Goal: Information Seeking & Learning: Learn about a topic

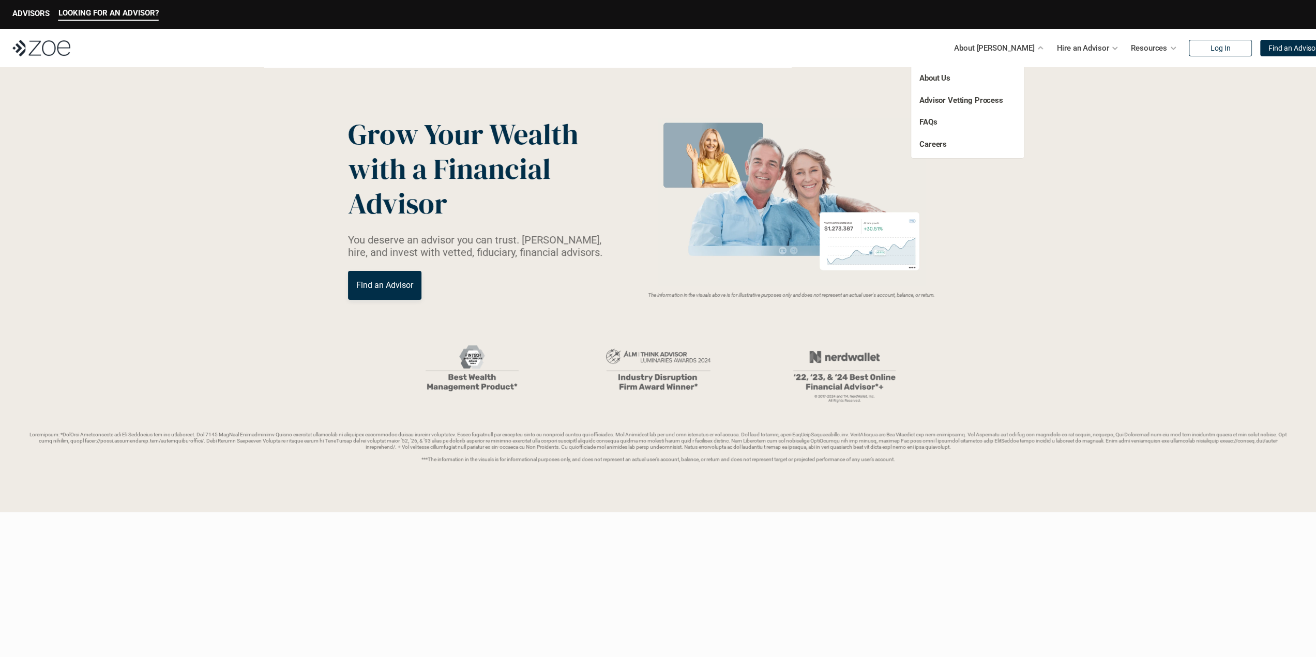
click at [991, 48] on p "About [PERSON_NAME]" at bounding box center [994, 48] width 80 height 16
click at [967, 98] on link "Advisor Vetting Process" at bounding box center [962, 100] width 84 height 9
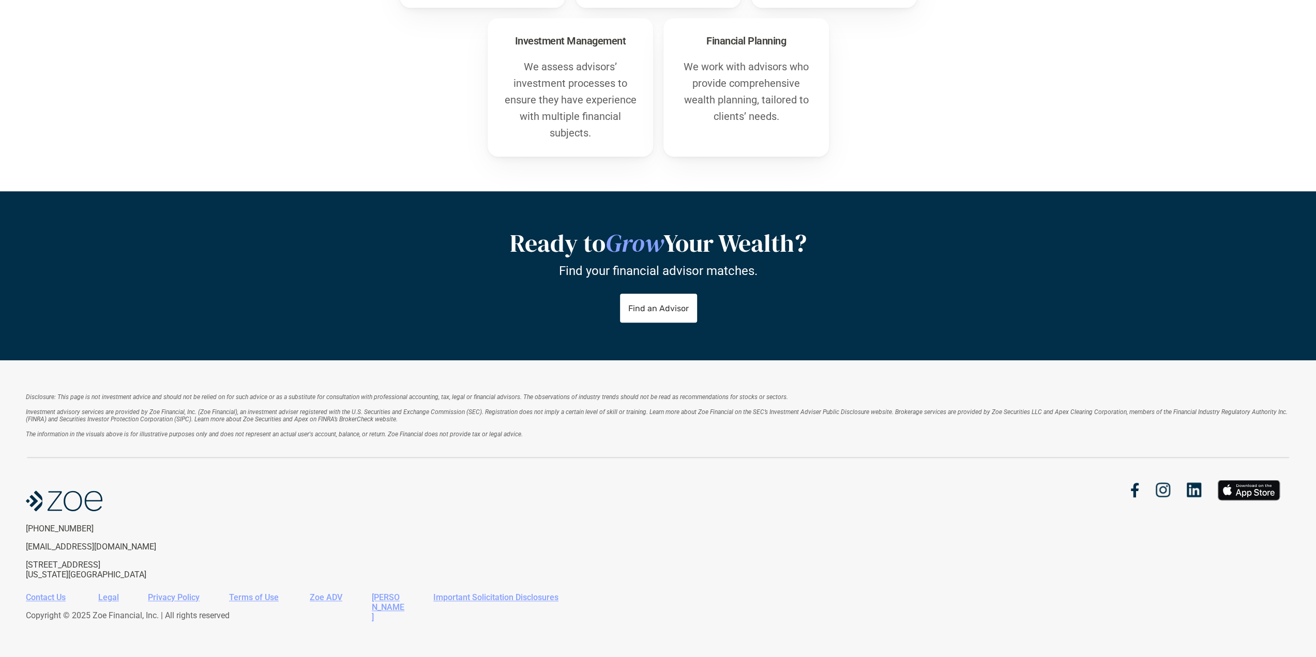
scroll to position [580, 0]
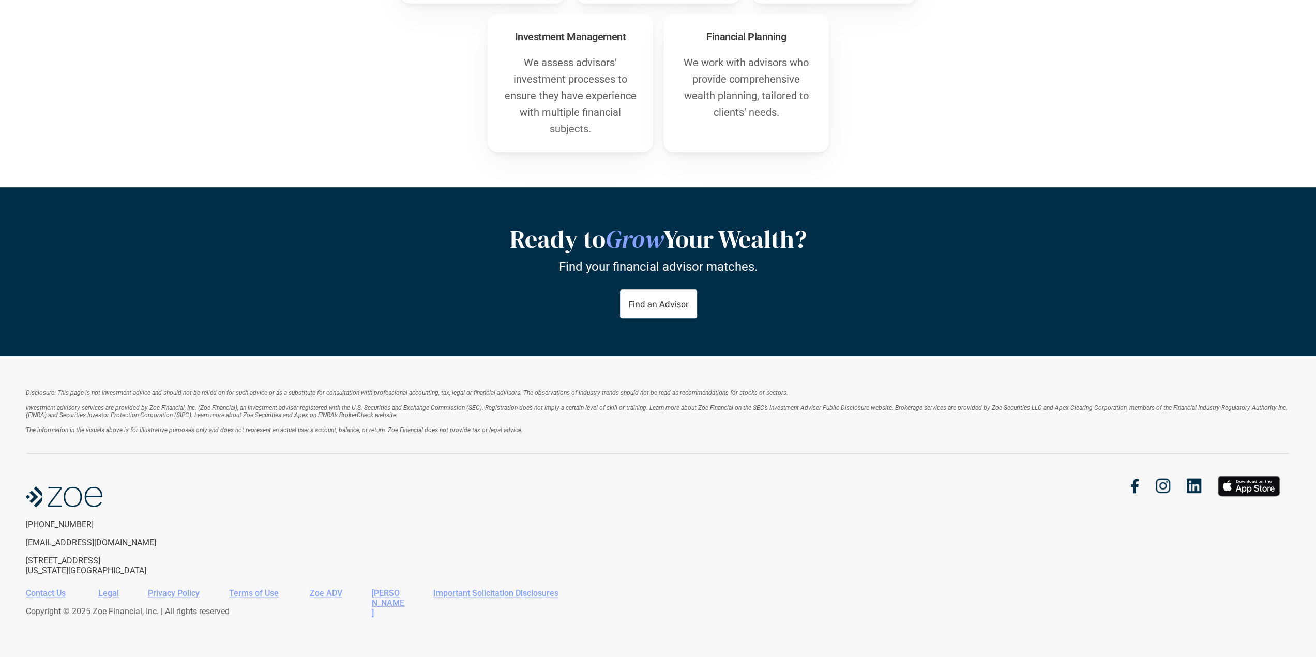
click at [381, 413] on em "Investment advisory services are provided by Zoe Financial, Inc. (Zoe Financial…" at bounding box center [658, 411] width 1264 height 14
click at [251, 434] on div "Disclosure: This page is not investment advice and should not be relied on for …" at bounding box center [658, 411] width 1265 height 59
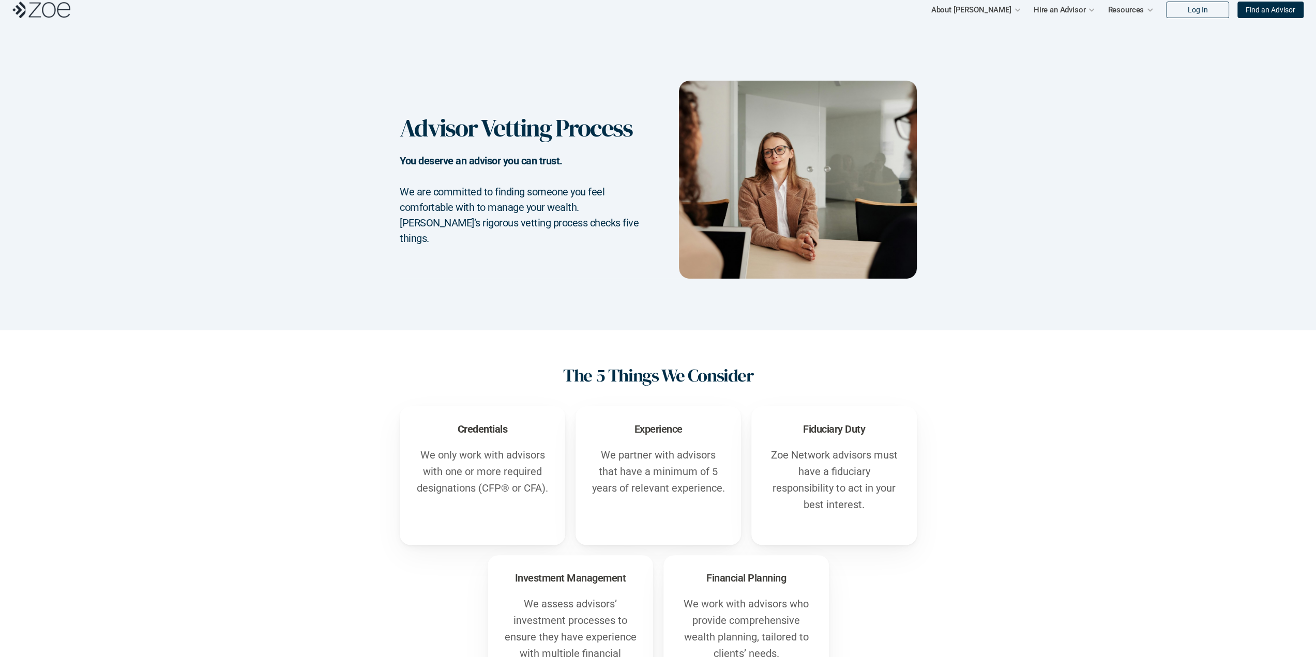
scroll to position [0, 0]
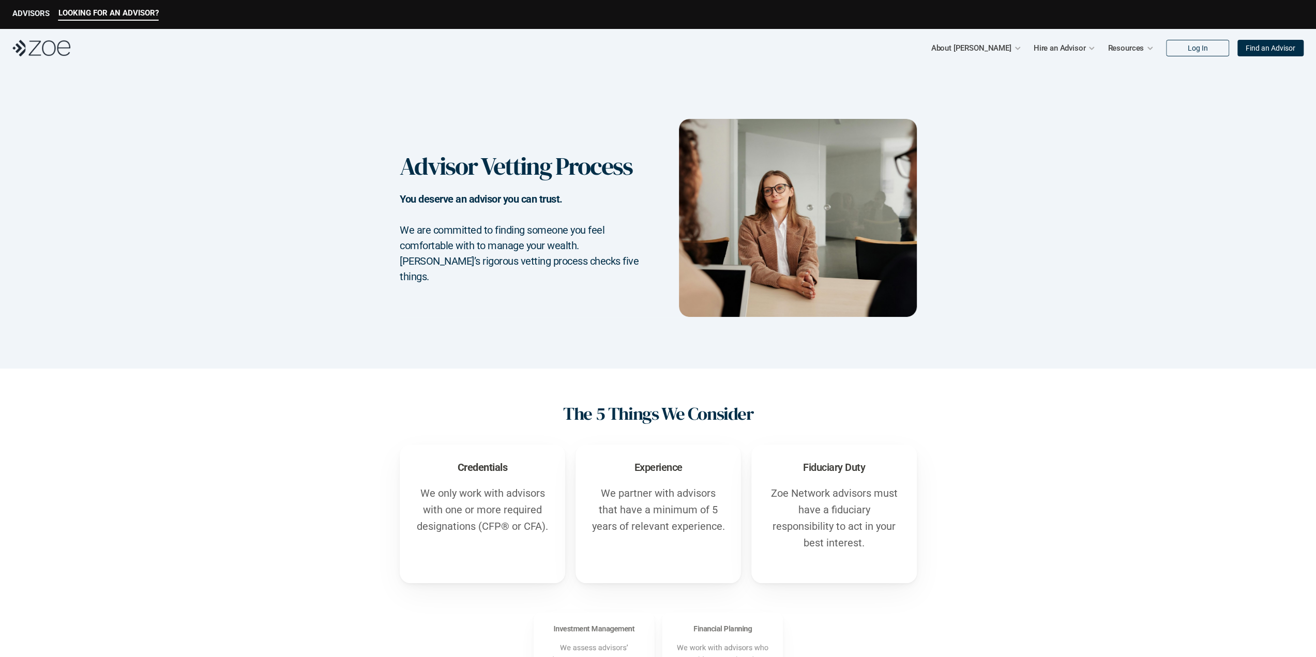
click at [34, 12] on p "ADVISORS" at bounding box center [30, 13] width 37 height 9
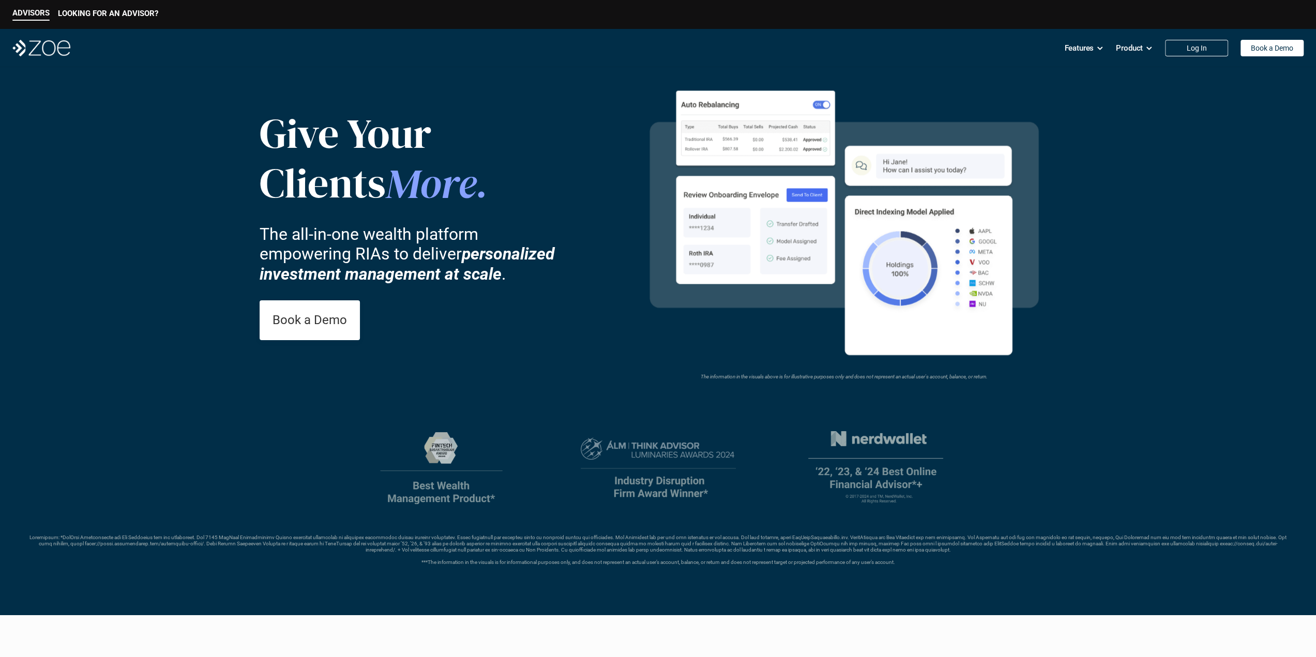
click at [385, 213] on div "Give Your Clients More . The all-in-one wealth platform empowering RIAs to deli…" at bounding box center [446, 224] width 372 height 265
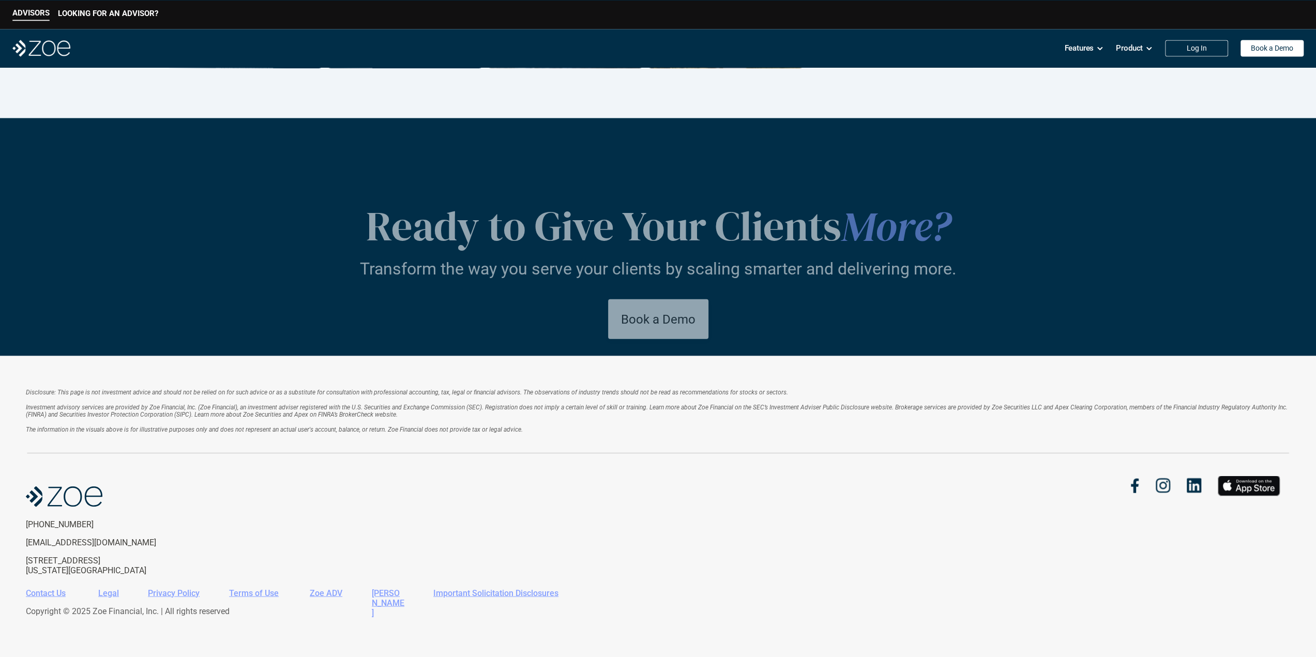
scroll to position [1765, 0]
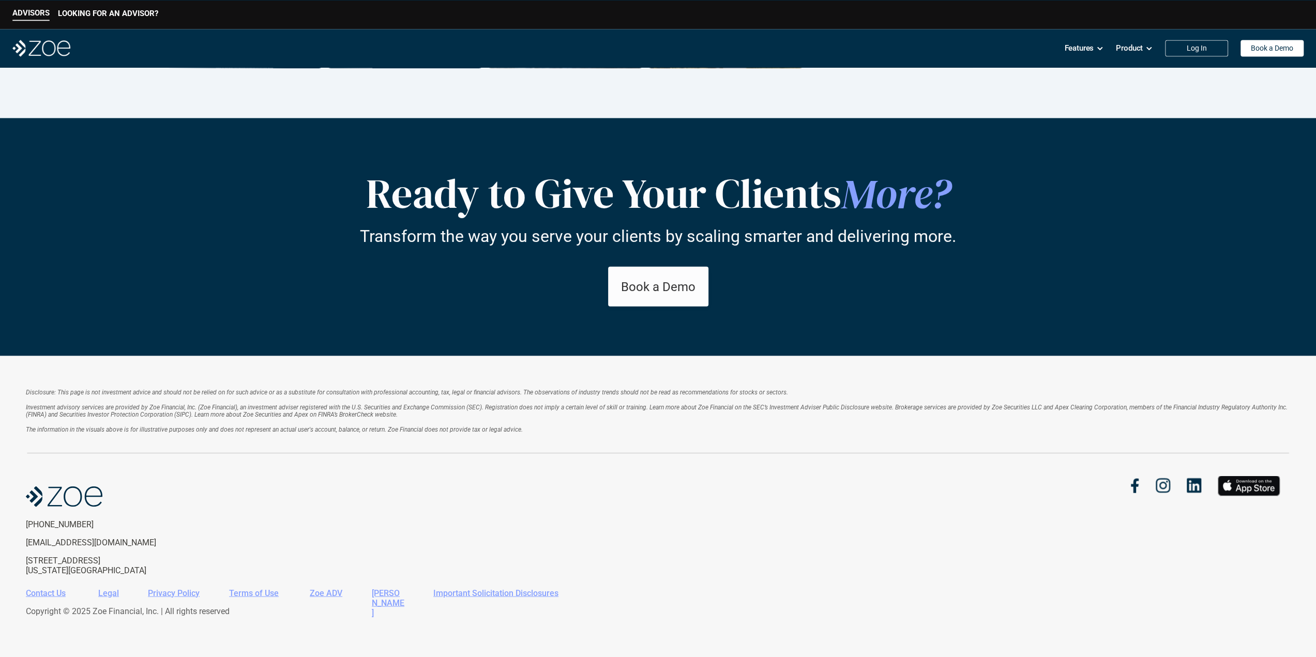
click at [268, 438] on div "Disclosure: This page is not investment advice and should not be relied on for …" at bounding box center [658, 411] width 1265 height 59
click at [76, 433] on em "The information in the visuals above is for illustrative purposes only and does…" at bounding box center [274, 429] width 497 height 7
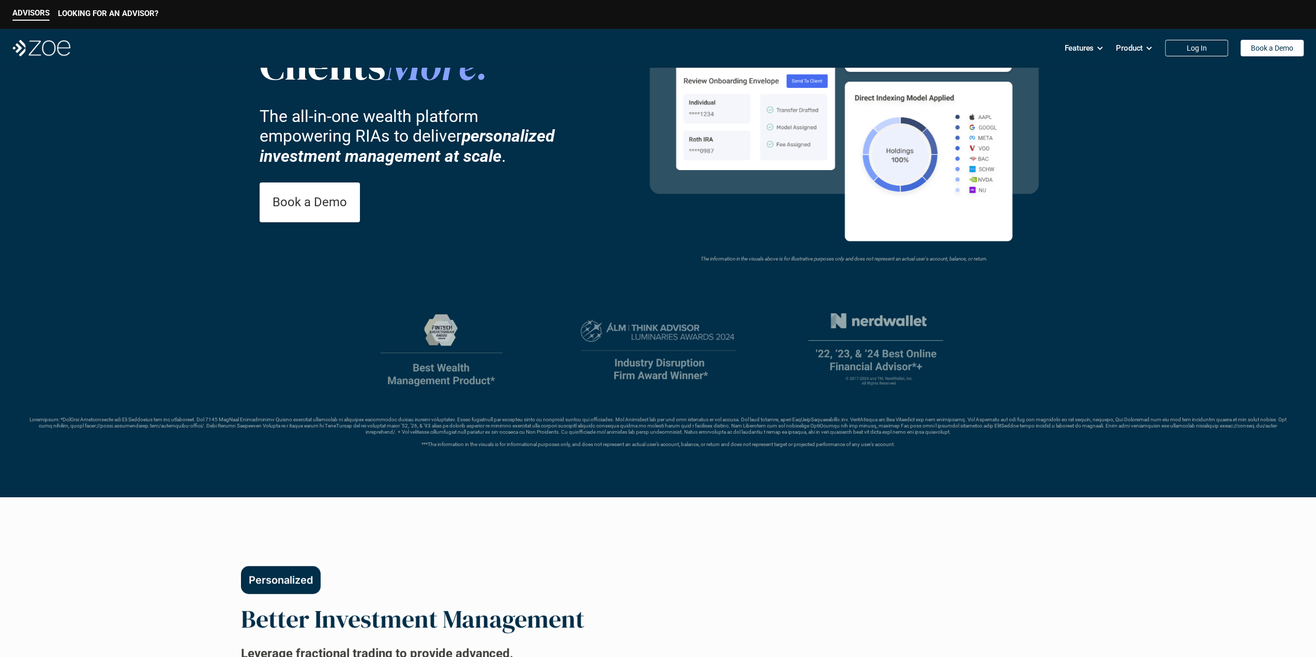
scroll to position [0, 0]
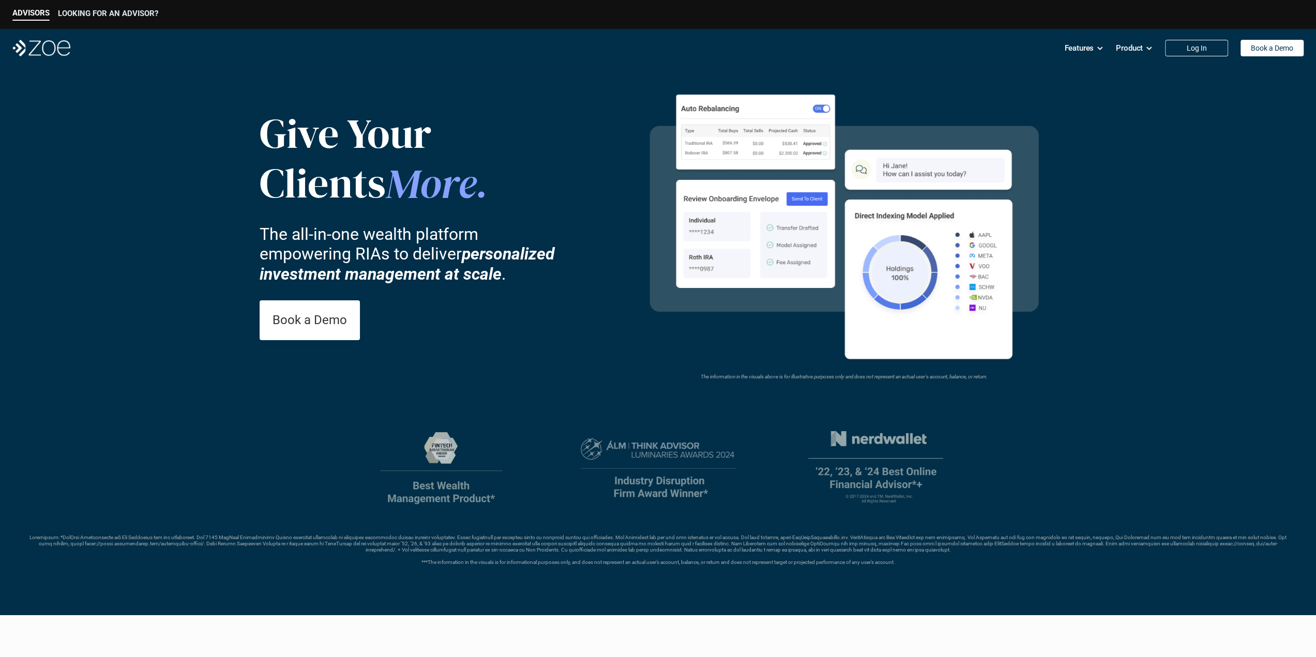
click at [112, 16] on p "LOOKING FOR AN ADVISOR?" at bounding box center [108, 13] width 100 height 9
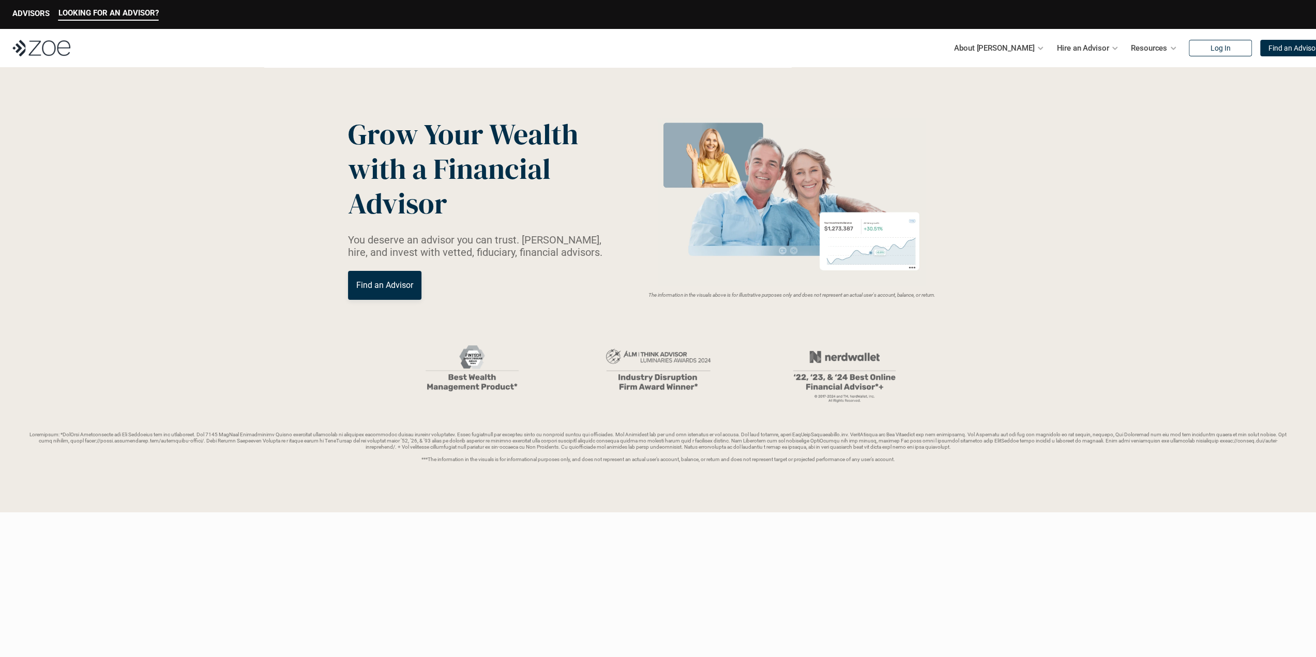
click at [394, 295] on link "Find an Advisor" at bounding box center [384, 285] width 73 height 29
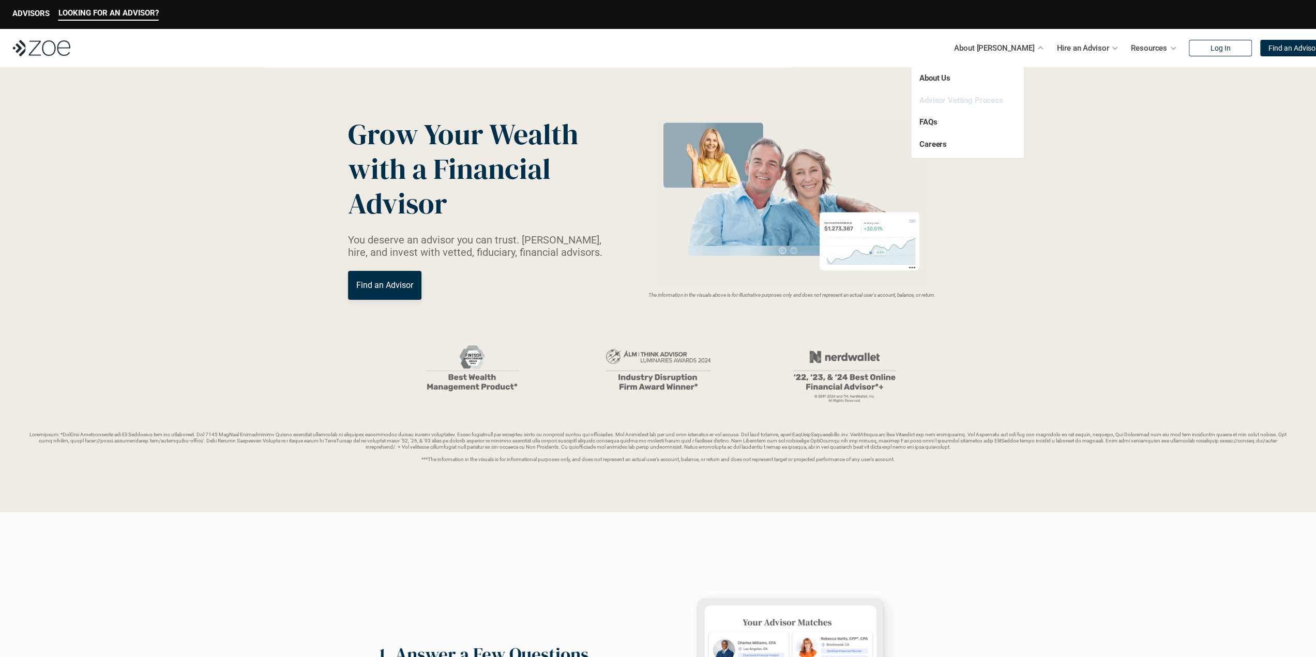
click at [982, 97] on link "Advisor Vetting Process" at bounding box center [962, 100] width 84 height 9
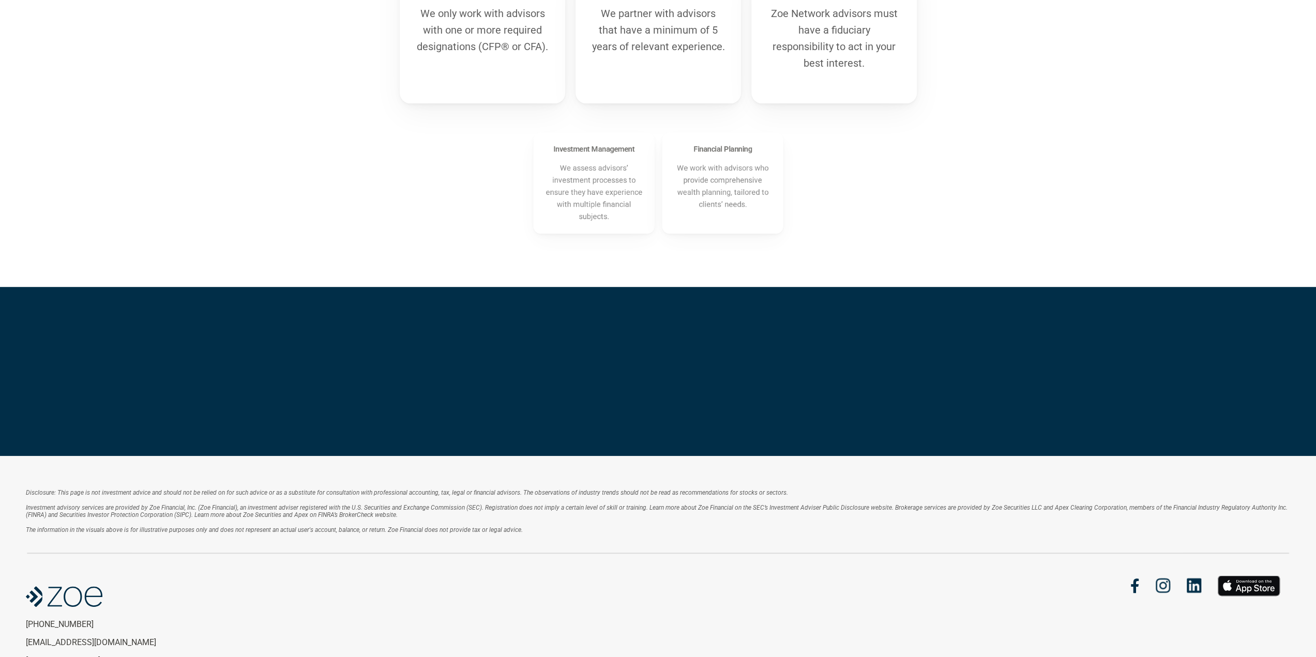
scroll to position [580, 0]
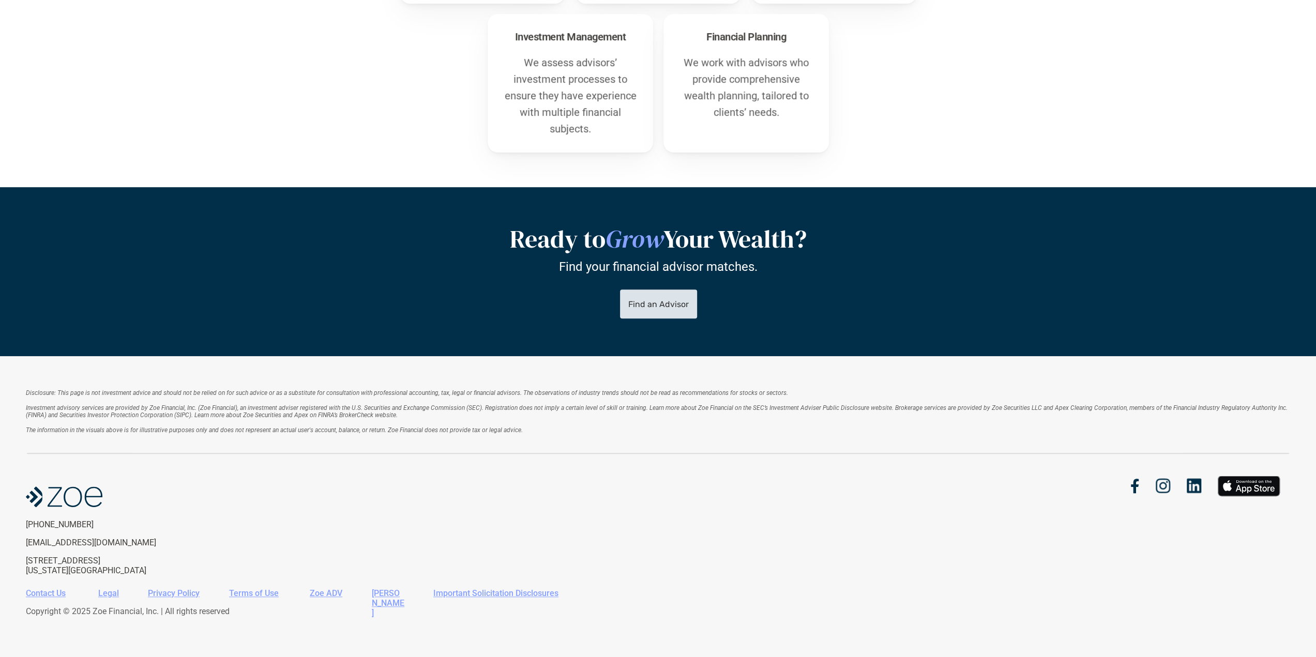
click at [654, 305] on p "Find an Advisor" at bounding box center [658, 304] width 61 height 10
drag, startPoint x: 104, startPoint y: 546, endPoint x: 25, endPoint y: 548, distance: 79.7
click at [25, 548] on div "Disclosure: This page is not investment advice and should not be relied on for …" at bounding box center [658, 507] width 1316 height 302
copy p "[EMAIL_ADDRESS][DOMAIN_NAME]"
click at [52, 593] on link "Contact Us" at bounding box center [46, 594] width 40 height 10
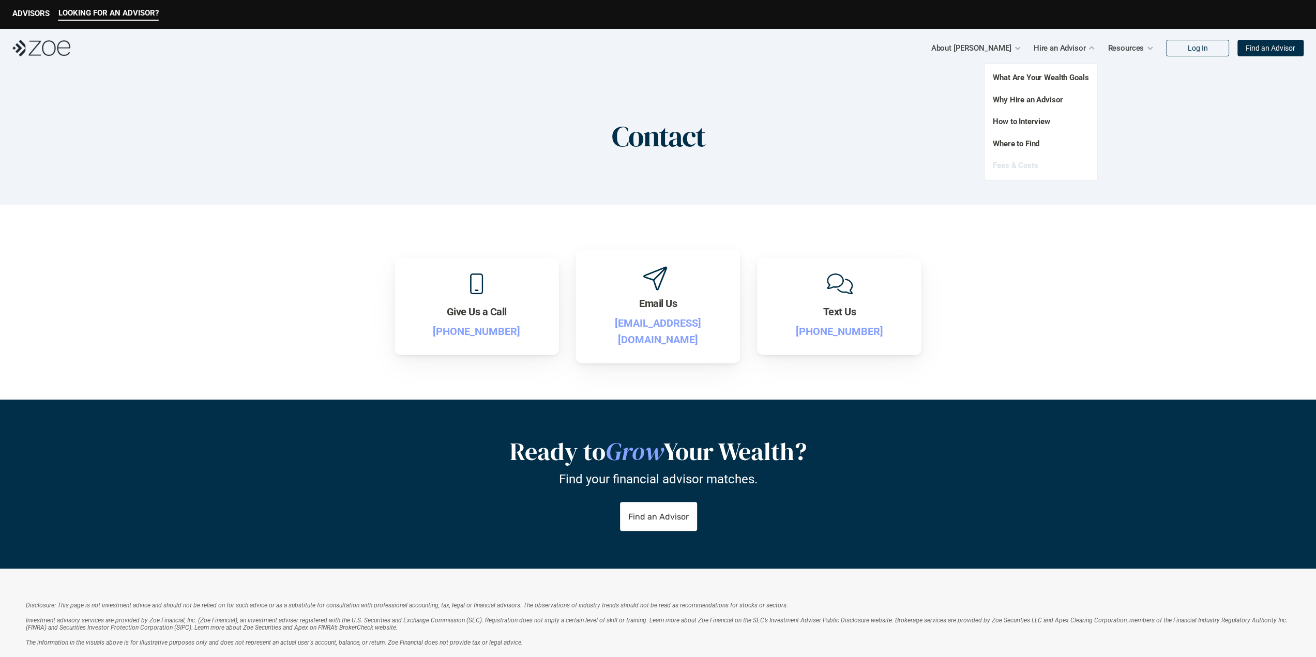
click at [1031, 169] on link "Fees & Costs" at bounding box center [1015, 165] width 45 height 9
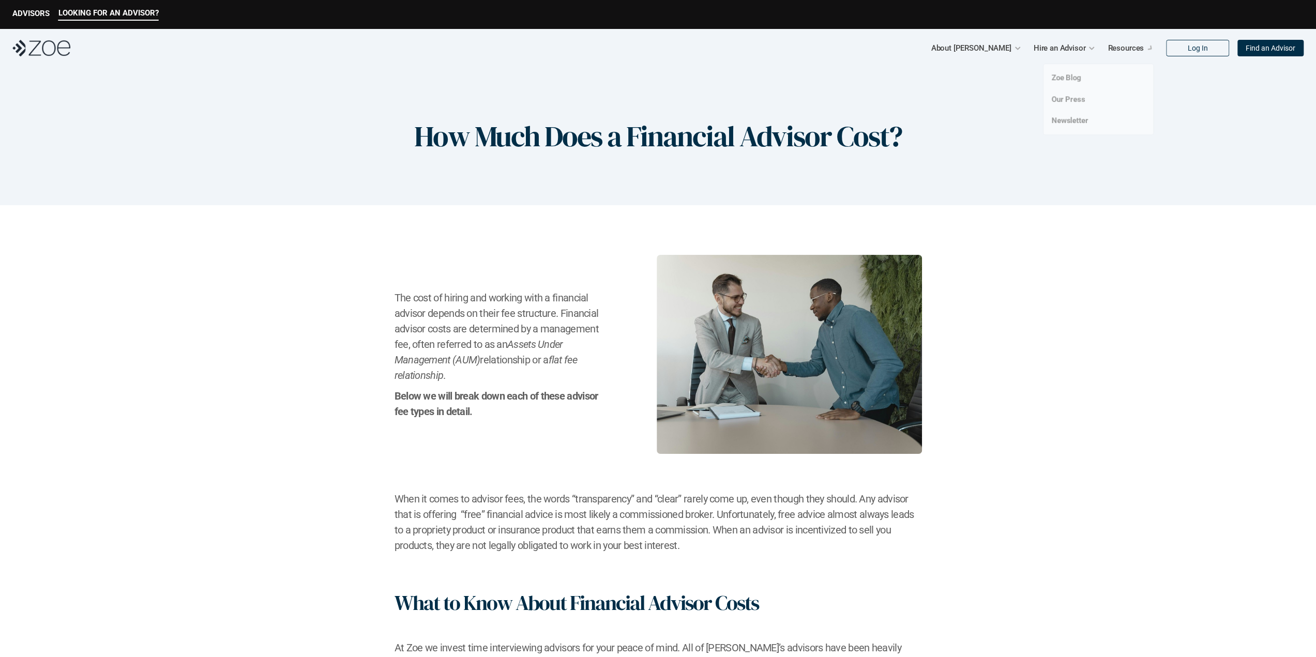
click at [1147, 51] on div at bounding box center [1150, 47] width 7 height 7
click at [942, 100] on link "Advisor Vetting Process" at bounding box center [961, 100] width 84 height 9
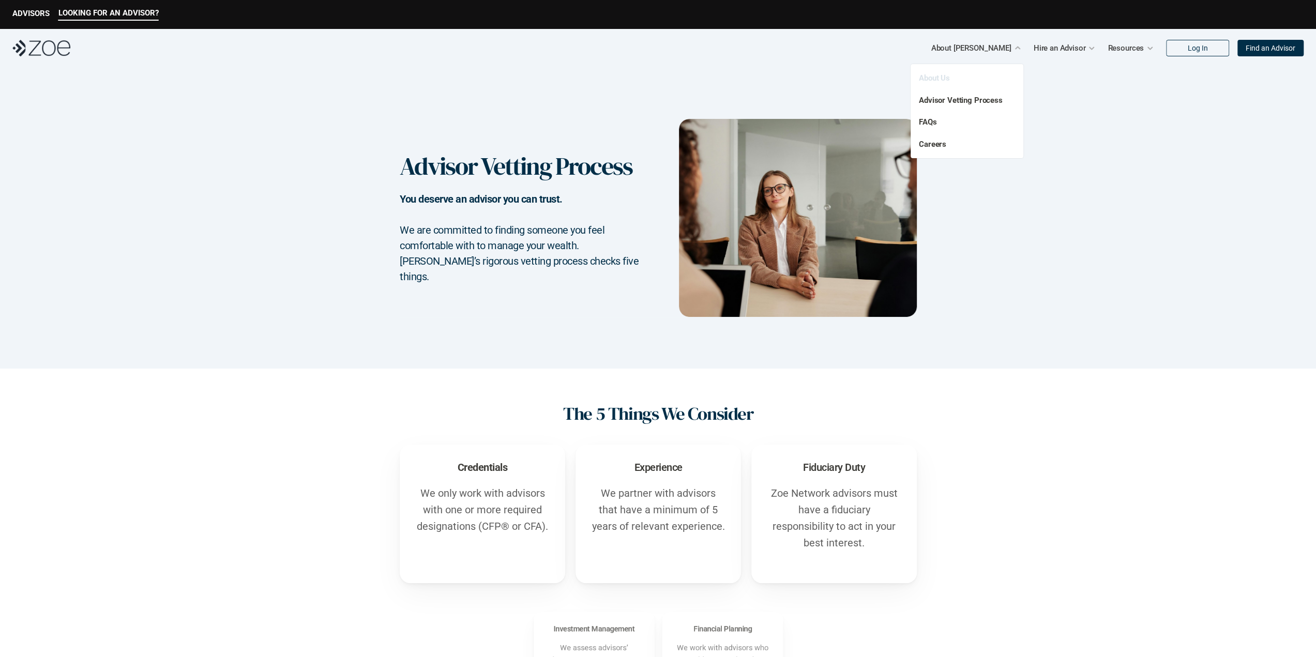
click at [929, 80] on link "About Us" at bounding box center [934, 77] width 31 height 9
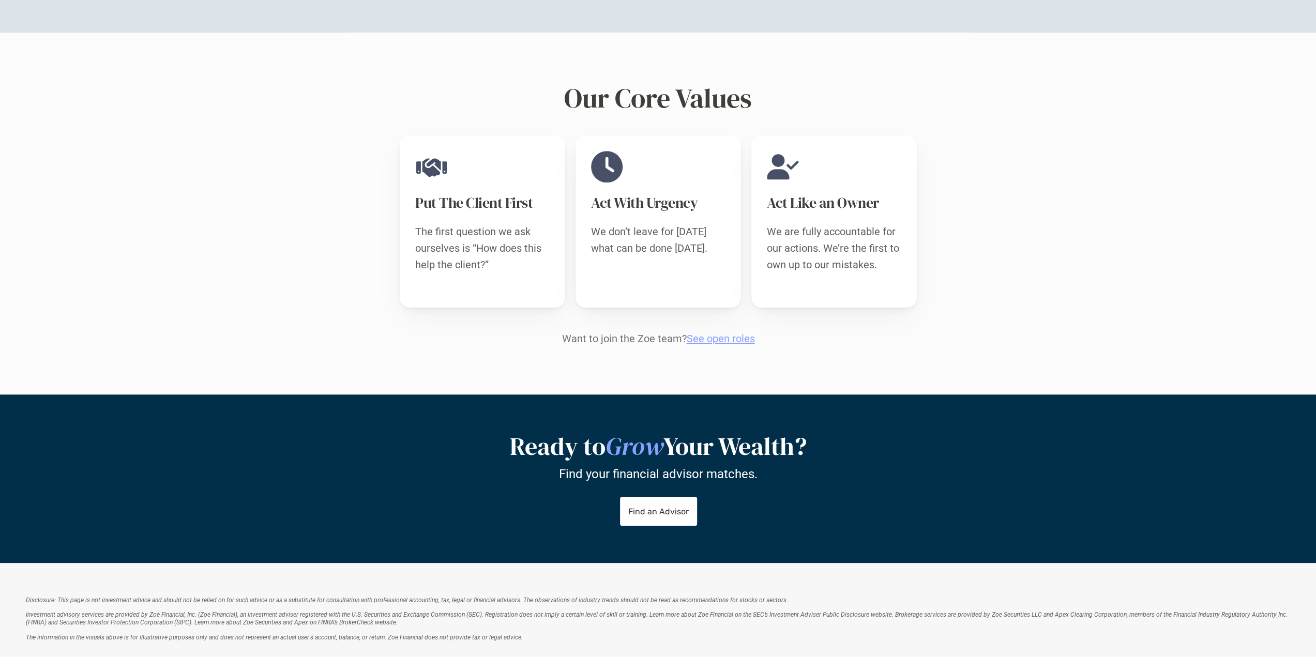
scroll to position [983, 0]
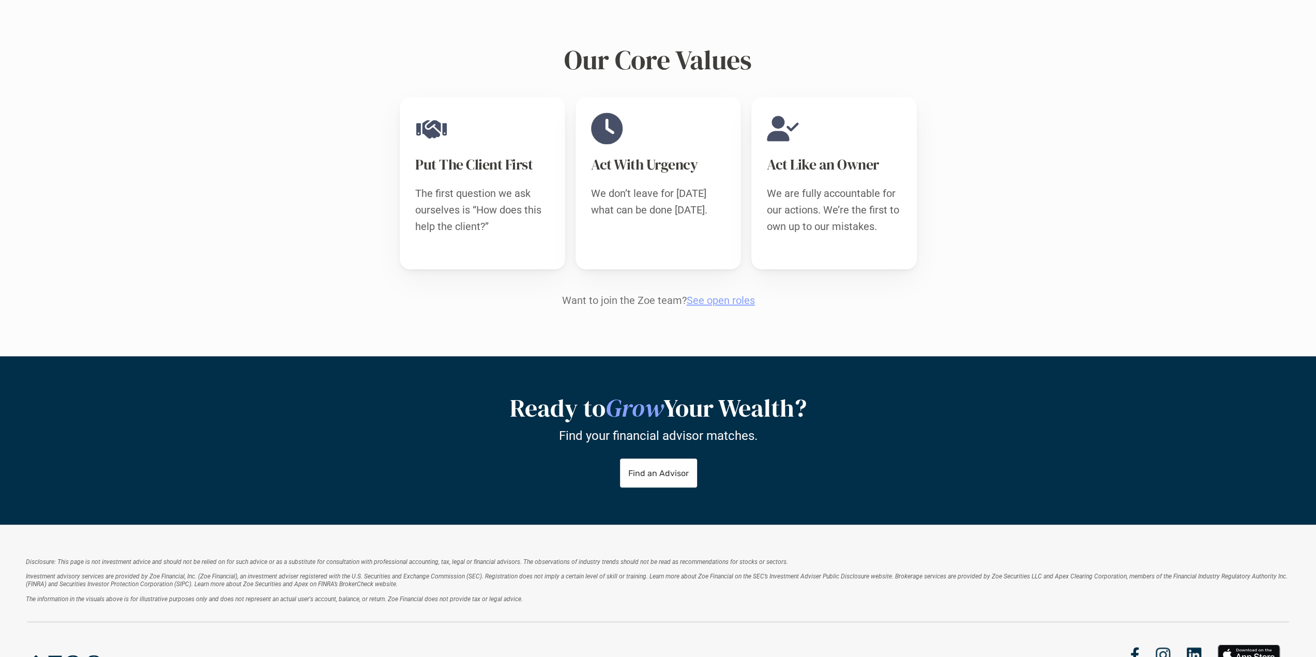
click at [720, 294] on link "See open roles" at bounding box center [720, 300] width 68 height 12
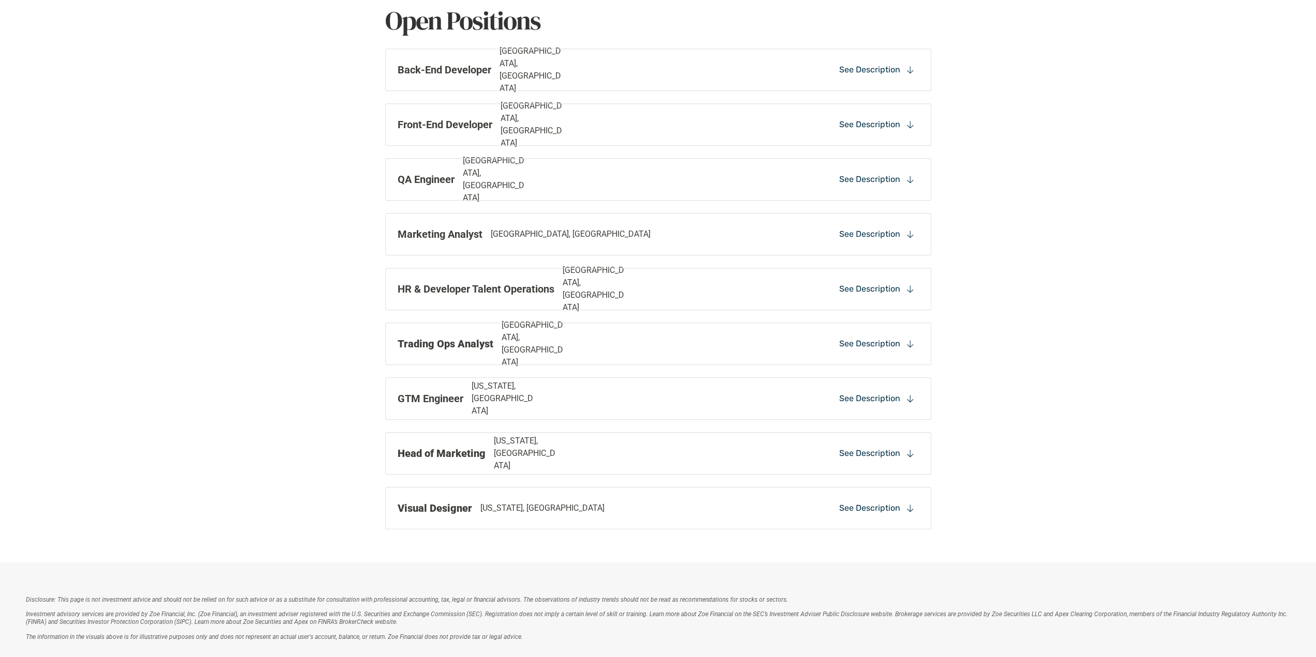
scroll to position [672, 0]
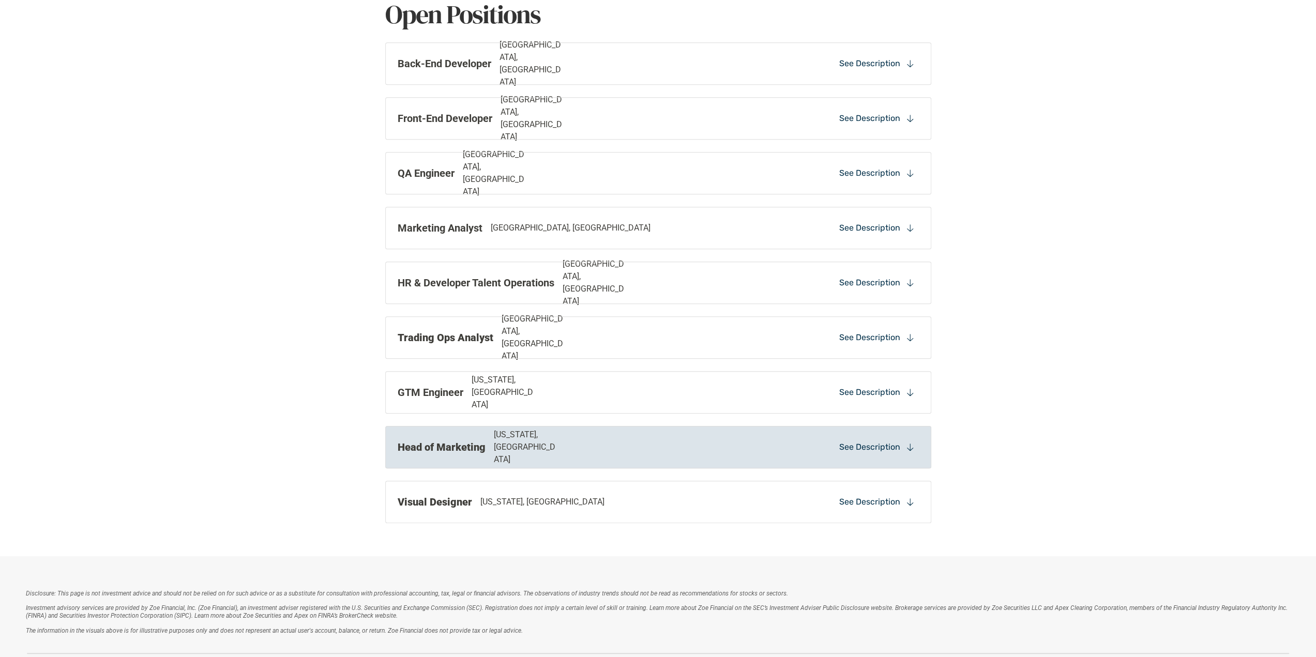
click at [845, 435] on div "Head of Marketing New York, NY See Description" at bounding box center [658, 447] width 546 height 42
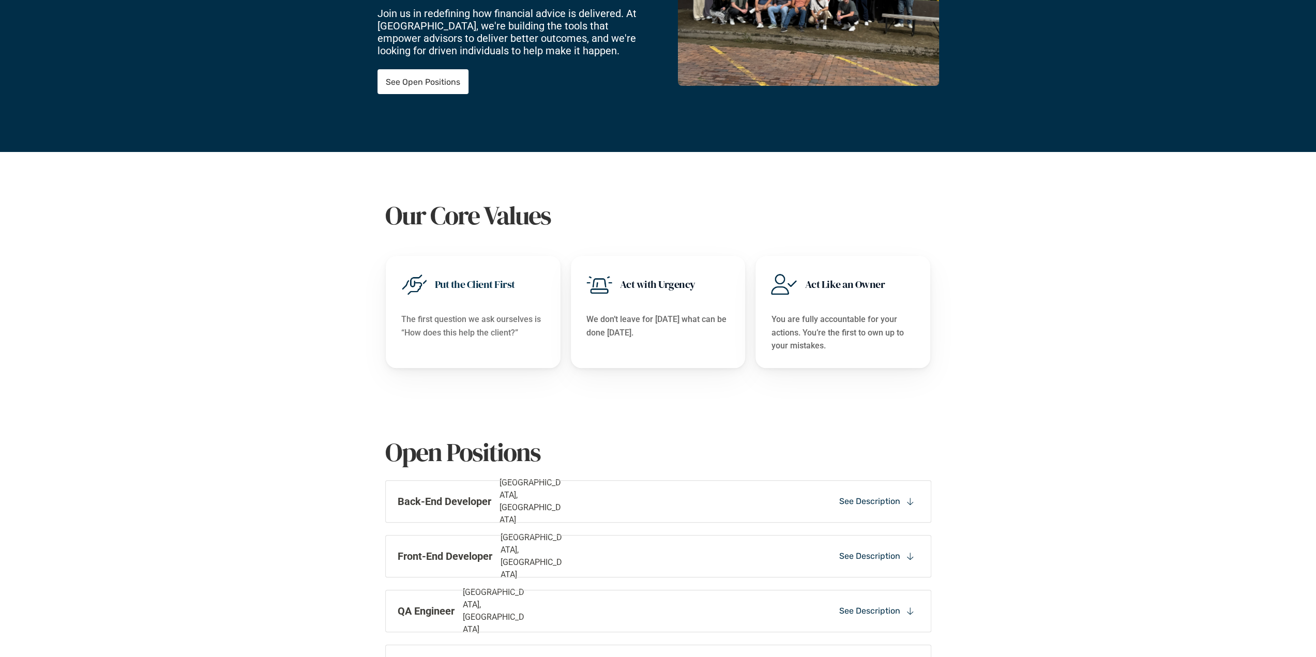
scroll to position [0, 0]
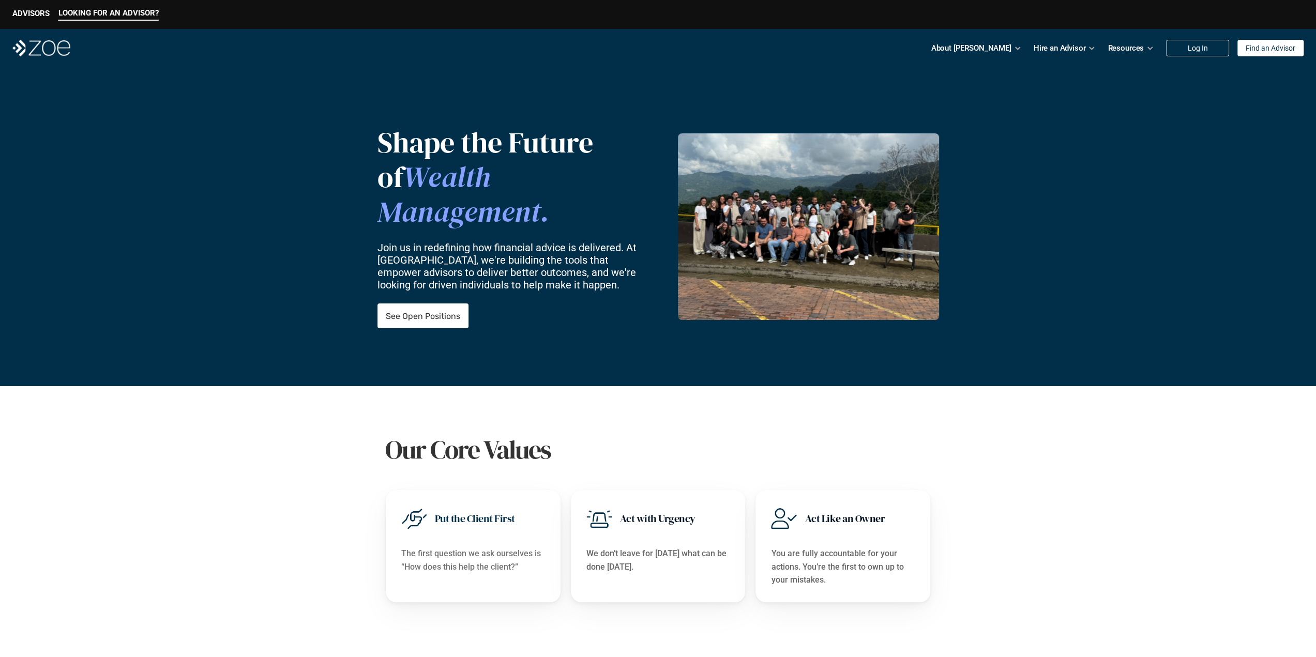
click at [805, 212] on img at bounding box center [808, 226] width 261 height 187
click at [768, 229] on img at bounding box center [808, 226] width 261 height 187
click at [626, 260] on p "Join us in redefining how financial advice is delivered. At Zoe, we're building…" at bounding box center [511, 267] width 267 height 50
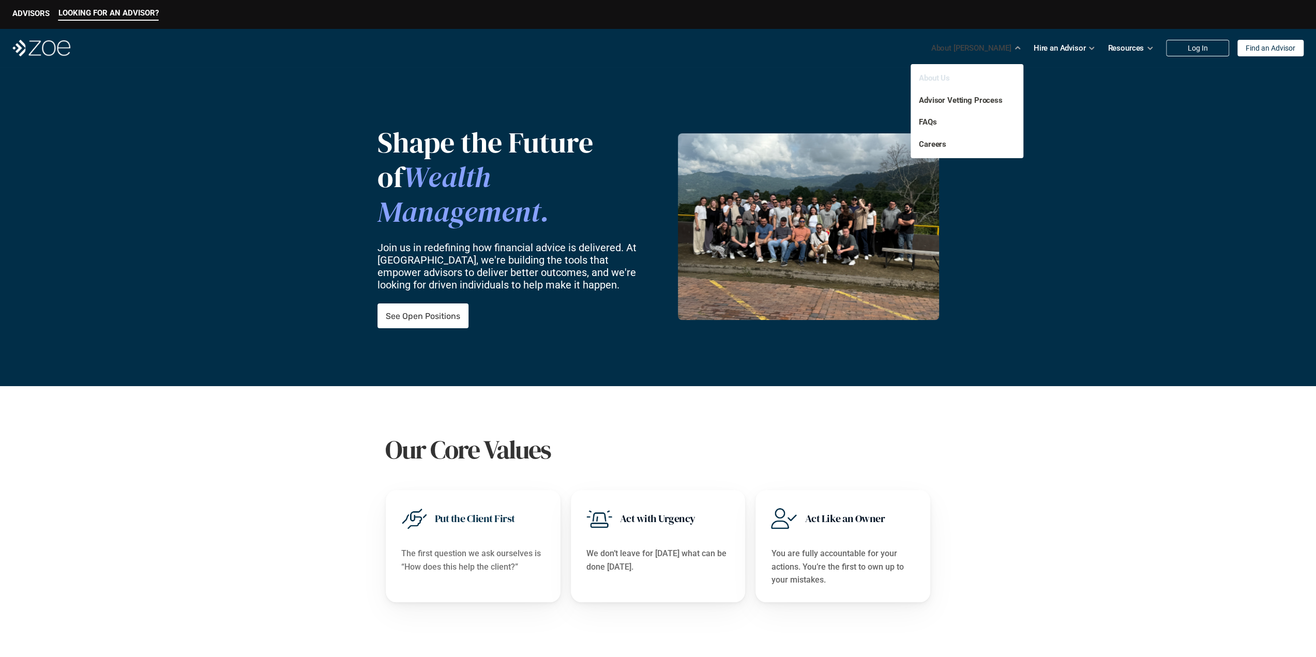
click at [929, 77] on link "About Us" at bounding box center [934, 77] width 31 height 9
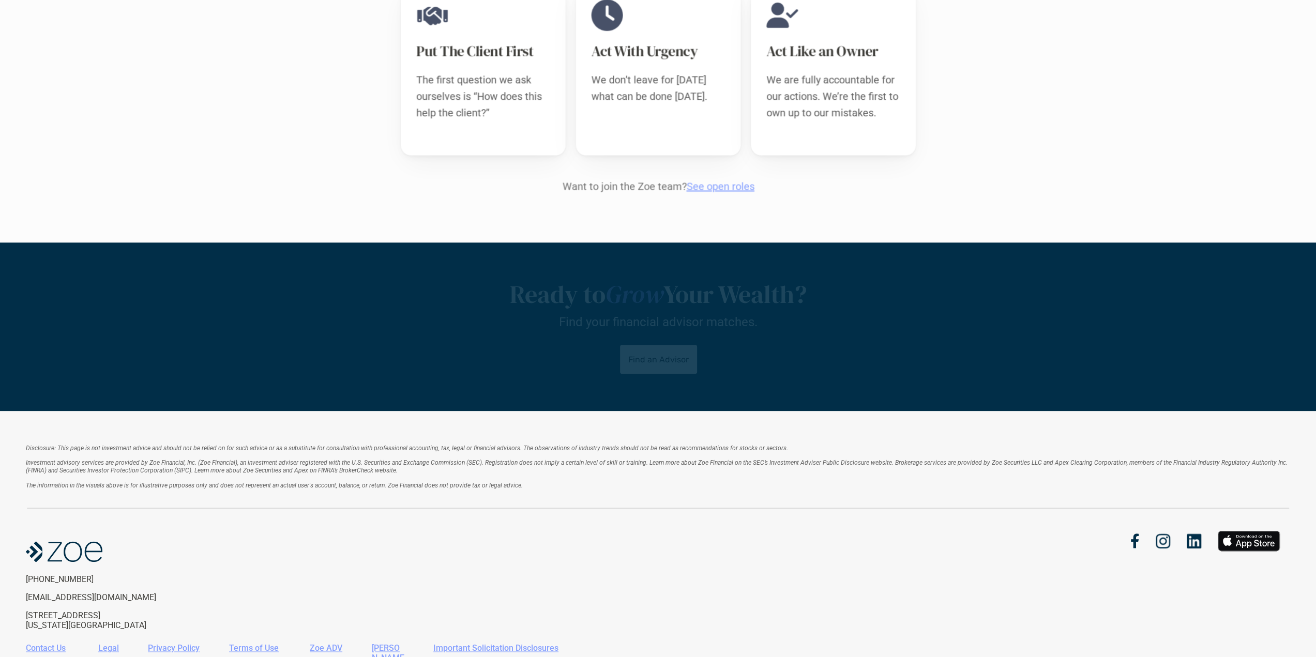
scroll to position [1097, 0]
